Goal: Task Accomplishment & Management: Use online tool/utility

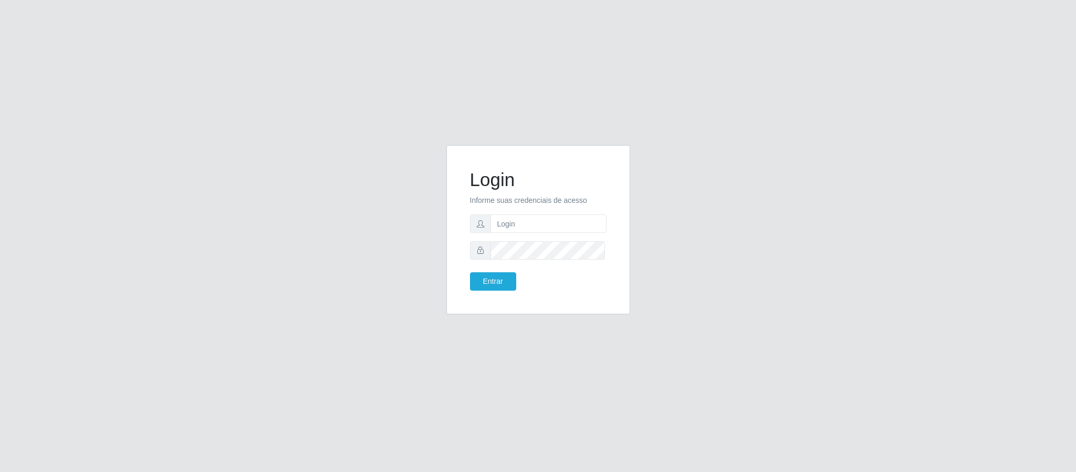
click at [520, 224] on input "text" at bounding box center [549, 223] width 116 height 18
type input "[PERSON_NAME].[PERSON_NAME]@queirozatacadao"
click at [470, 272] on button "Entrar" at bounding box center [493, 281] width 46 height 18
click at [493, 275] on button "Entrar" at bounding box center [493, 281] width 46 height 18
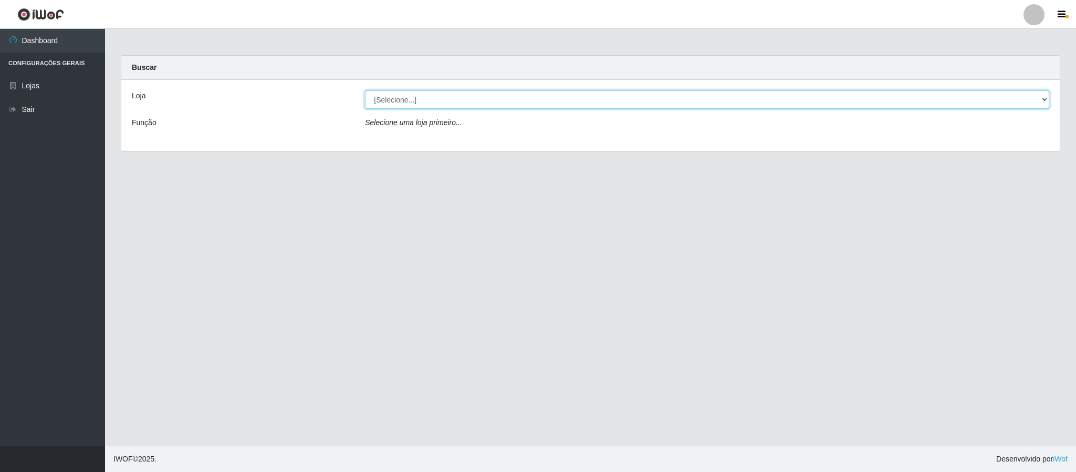
click at [1042, 105] on select "[Selecione...] Queiroz Atacadão - Coophab" at bounding box center [707, 99] width 684 height 18
select select "463"
click at [365, 90] on select "[Selecione...] Queiroz Atacadão - Coophab" at bounding box center [707, 99] width 684 height 18
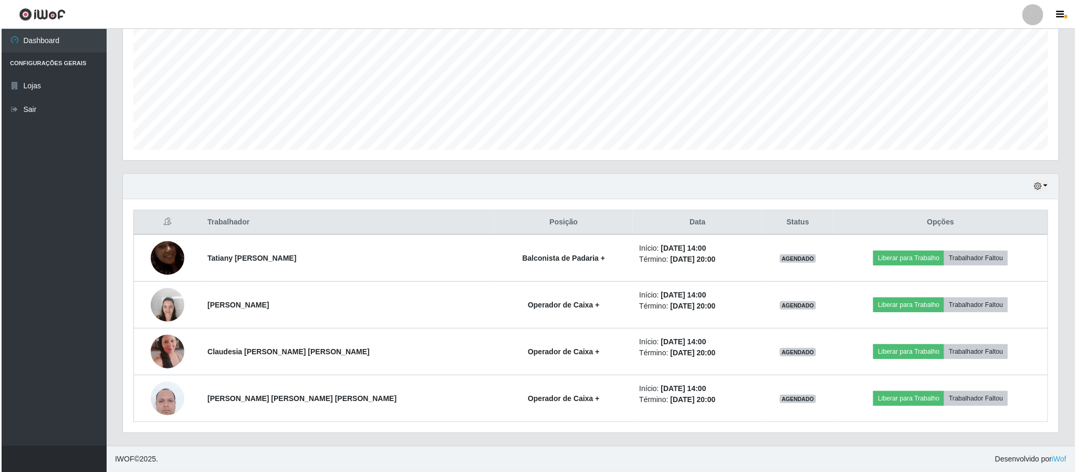
scroll to position [229, 0]
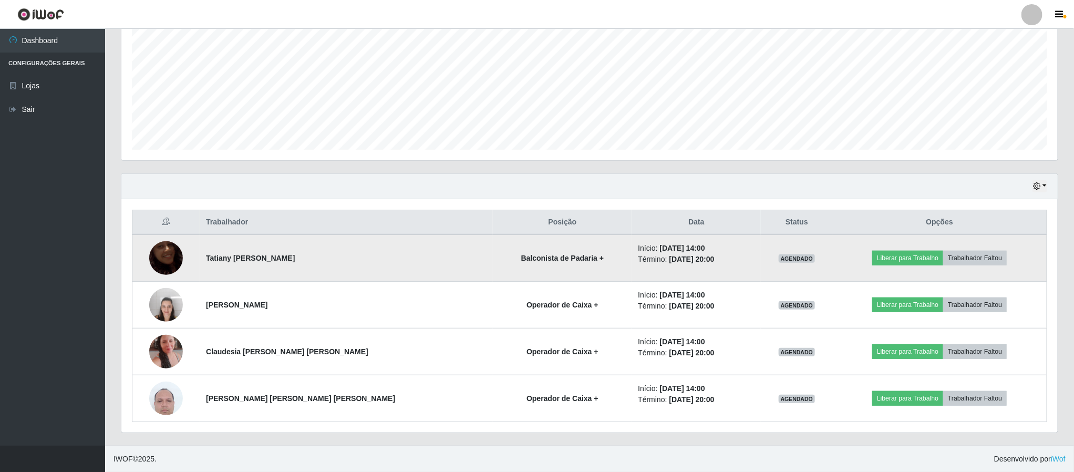
click at [172, 257] on img at bounding box center [166, 258] width 34 height 60
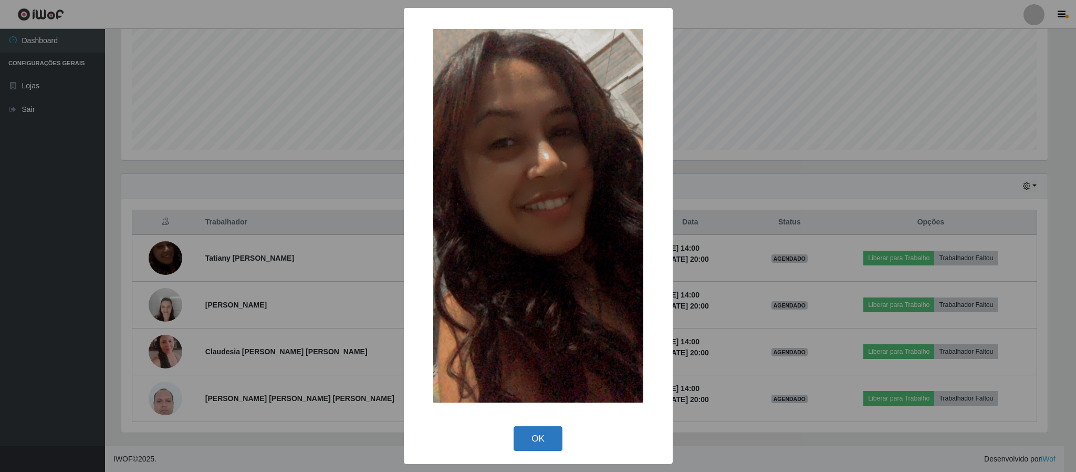
click at [546, 440] on button "OK" at bounding box center [538, 438] width 49 height 25
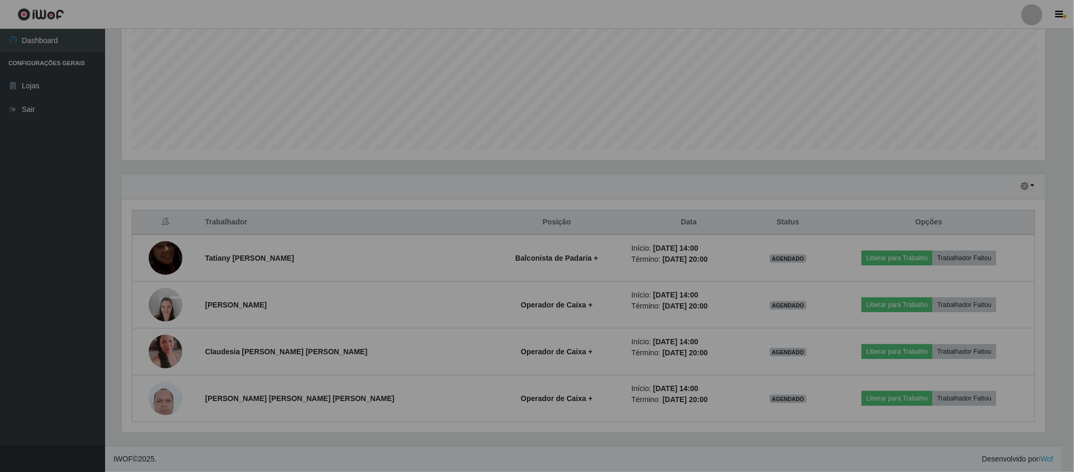
scroll to position [219, 935]
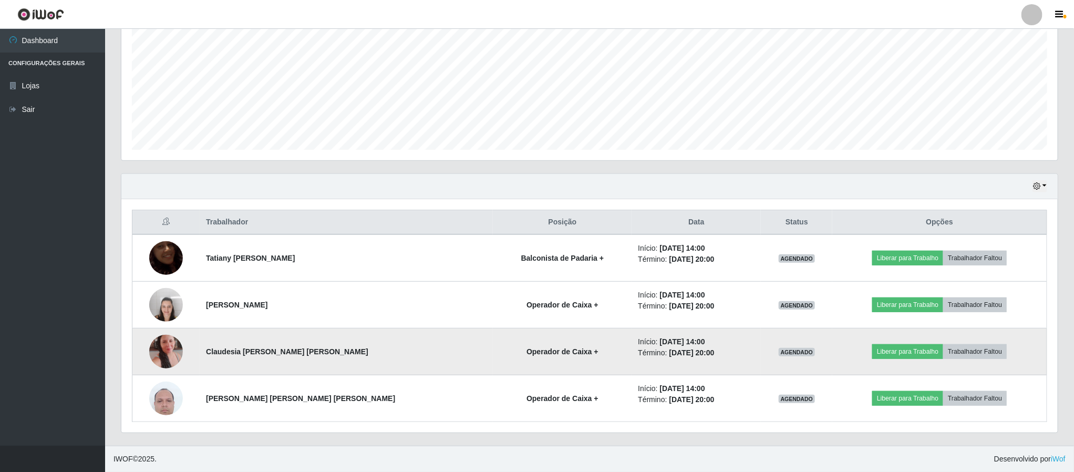
click at [176, 350] on img at bounding box center [166, 351] width 34 height 60
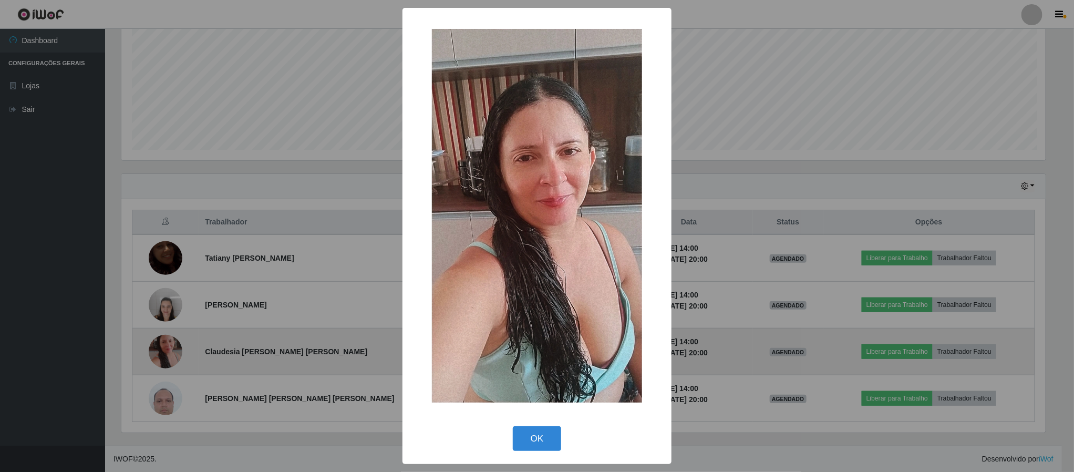
scroll to position [219, 926]
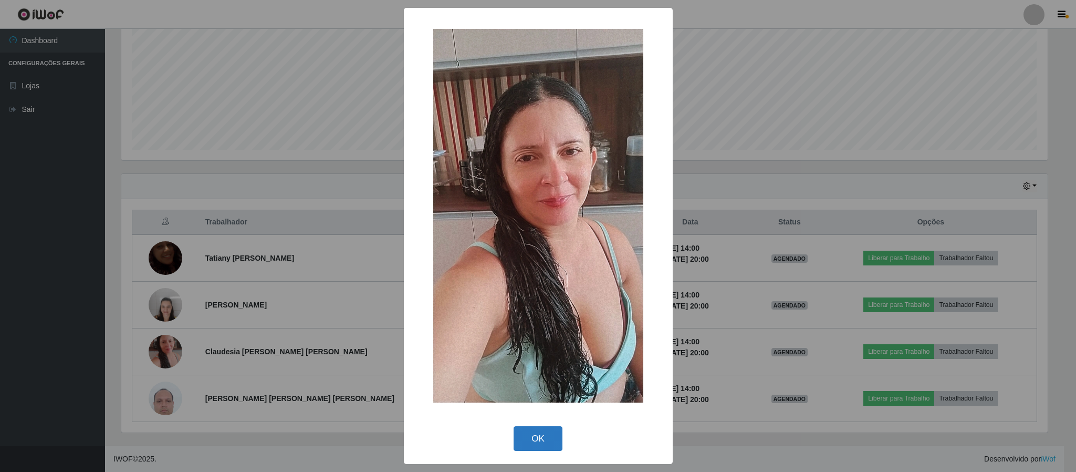
click at [552, 442] on button "OK" at bounding box center [538, 438] width 49 height 25
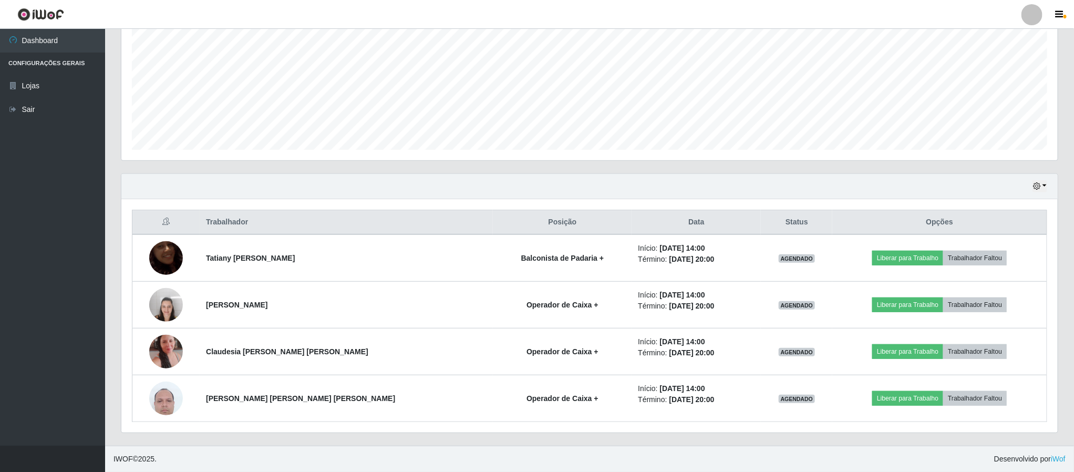
scroll to position [219, 935]
